Goal: Navigation & Orientation: Find specific page/section

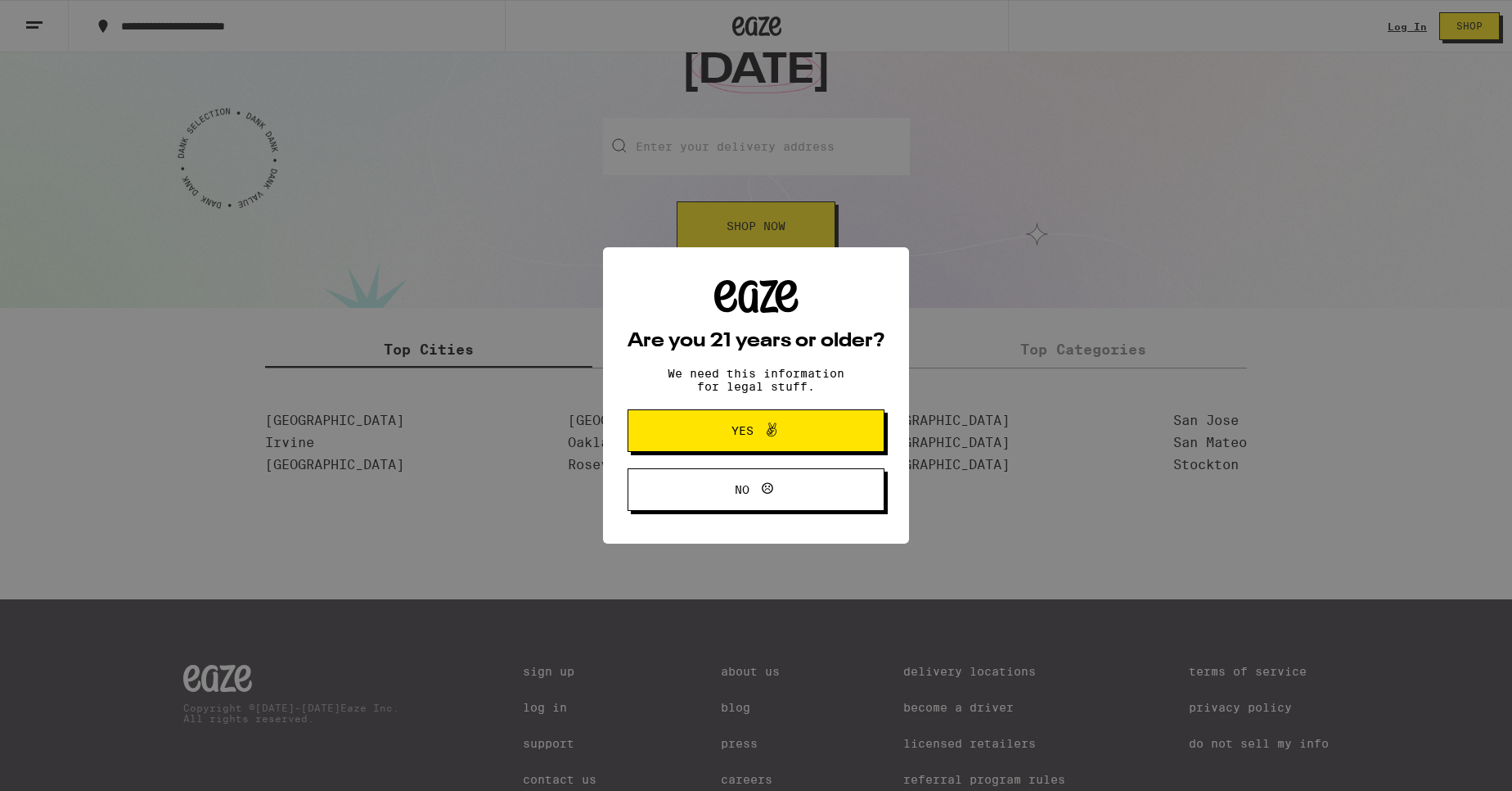
click at [727, 503] on button "No" at bounding box center [756, 489] width 257 height 43
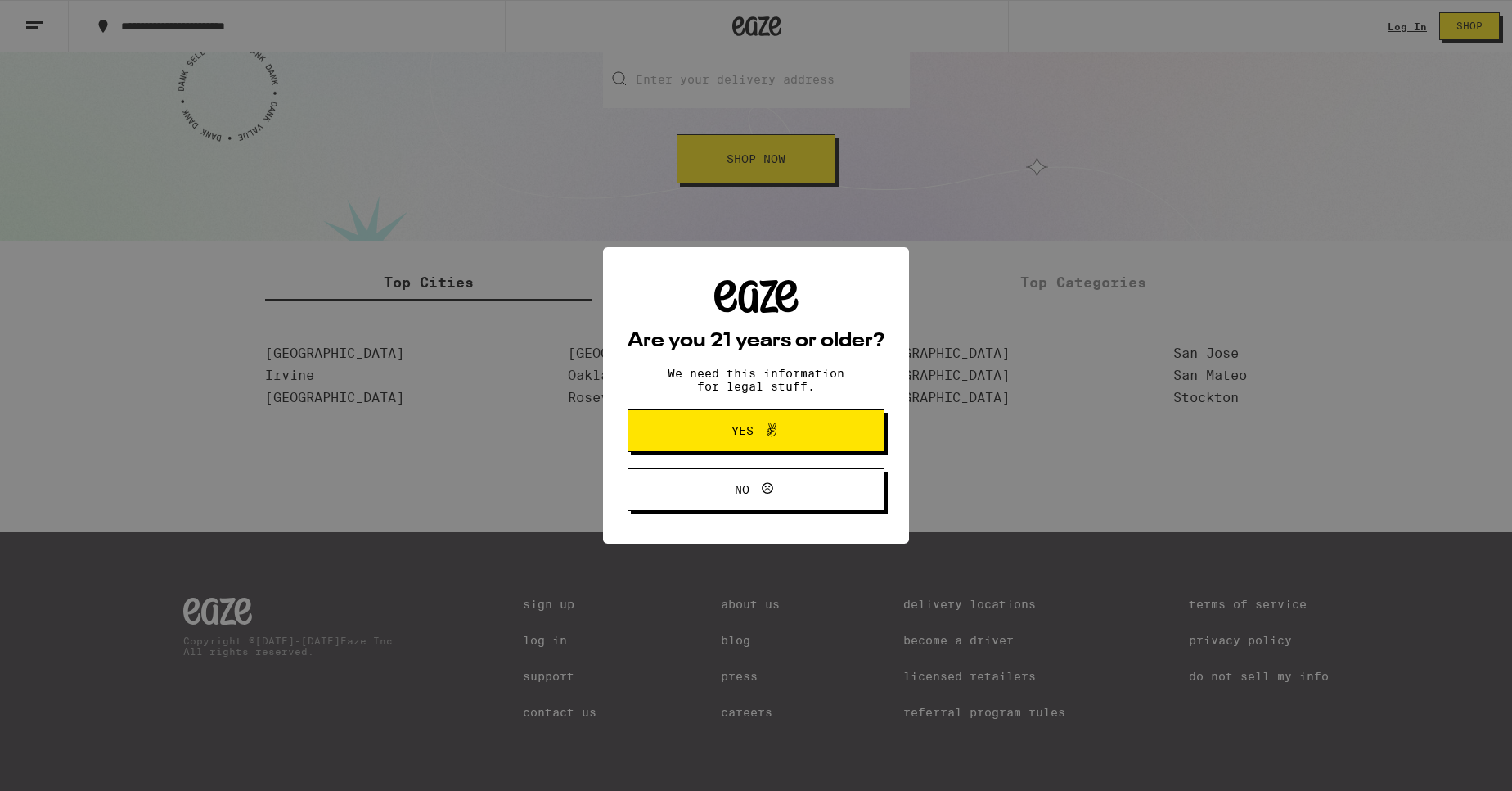
click at [754, 448] on button "Yes" at bounding box center [756, 430] width 257 height 43
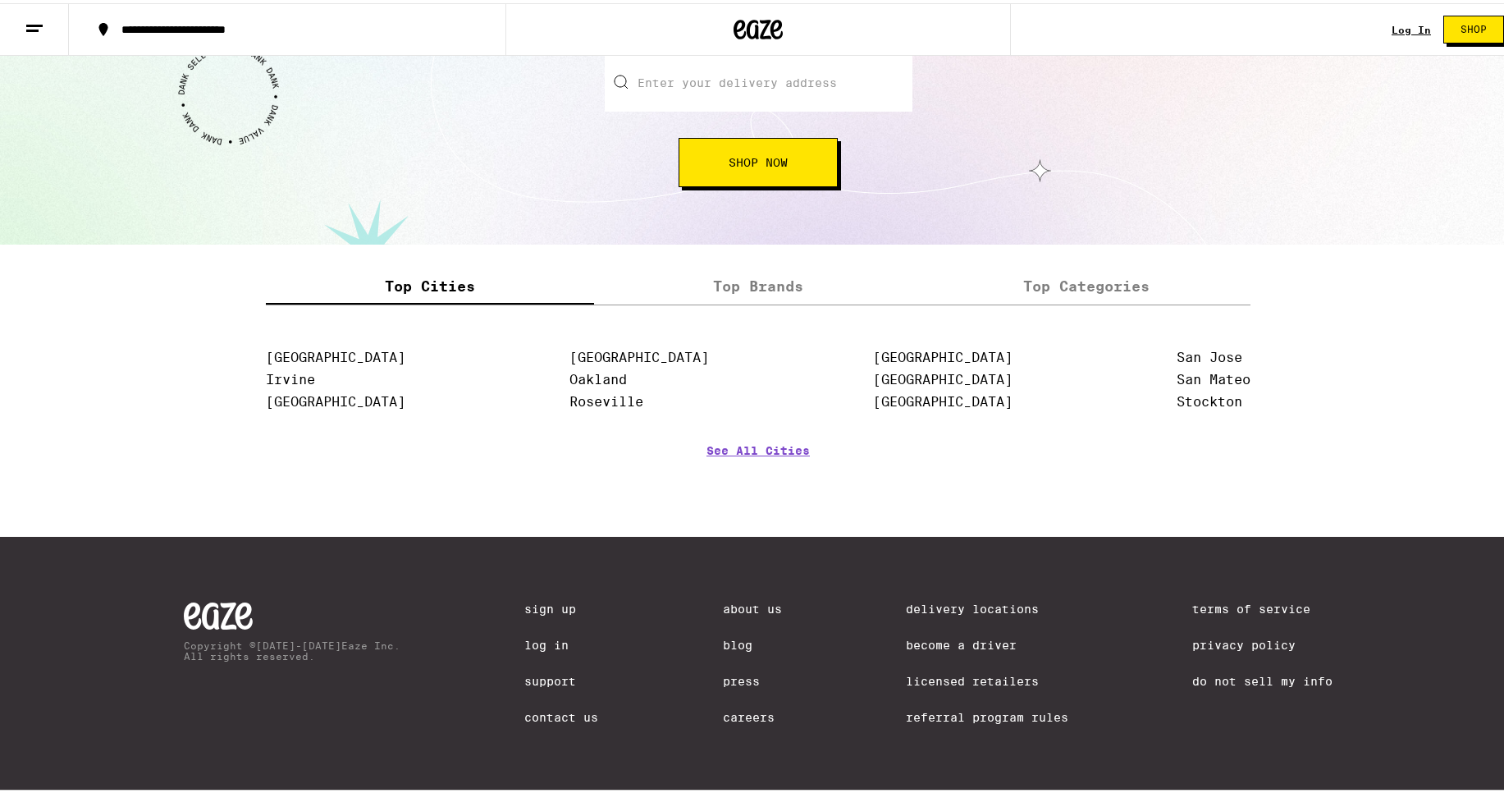
click at [724, 718] on link "Careers" at bounding box center [752, 713] width 59 height 13
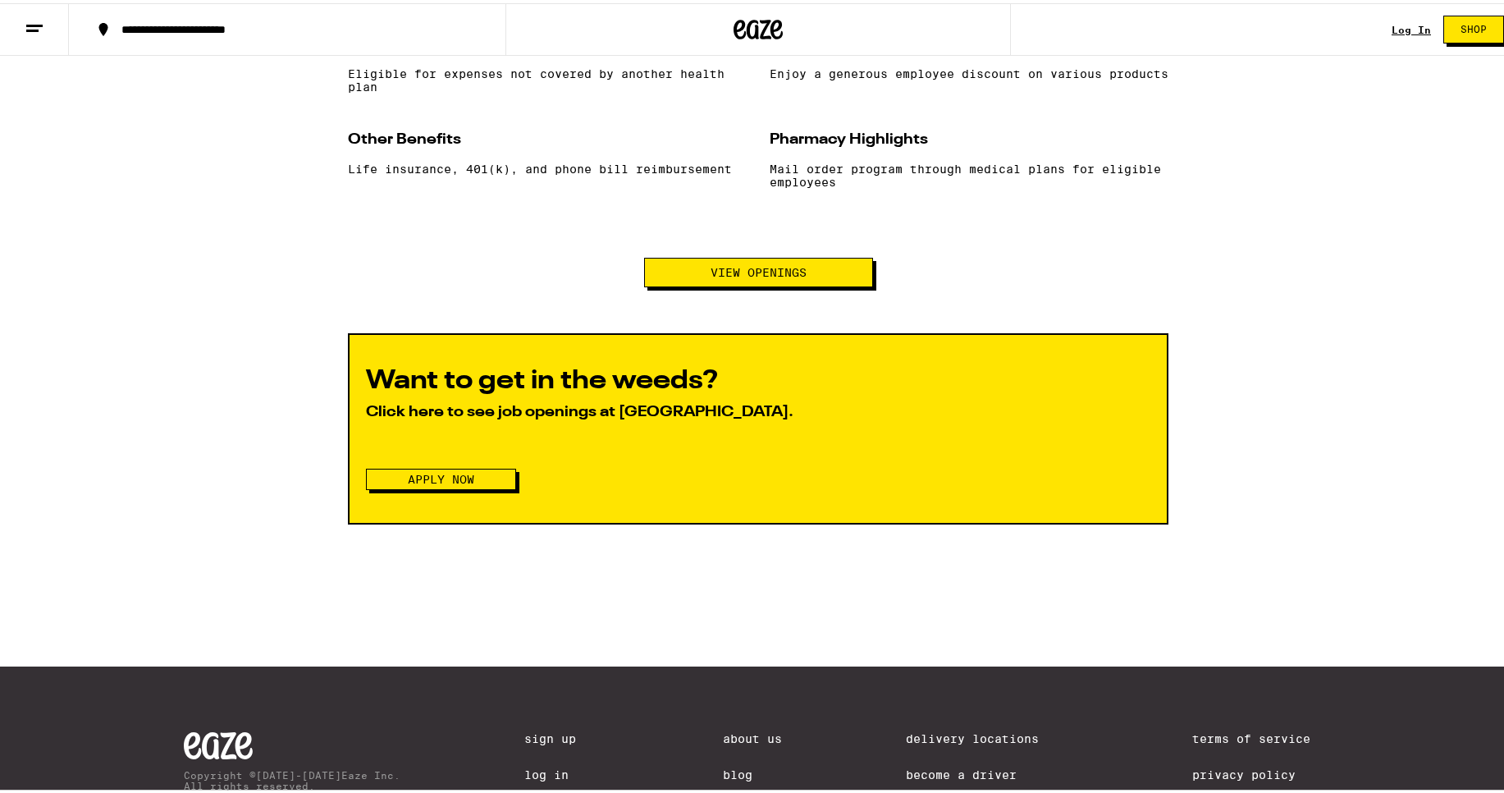
scroll to position [1674, 0]
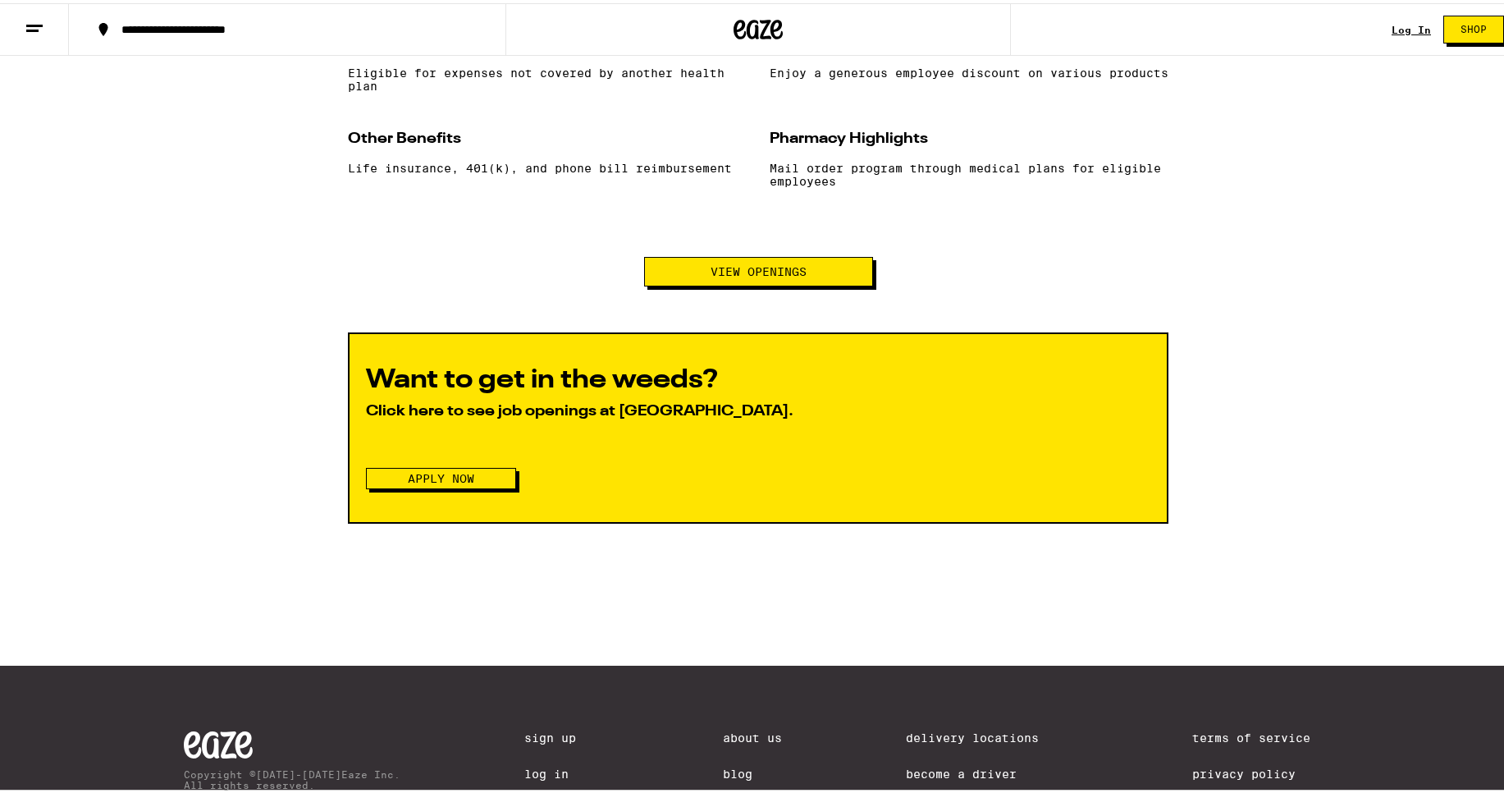
click at [749, 283] on button "View Openings" at bounding box center [758, 269] width 229 height 30
